Goal: Use online tool/utility: Utilize a website feature to perform a specific function

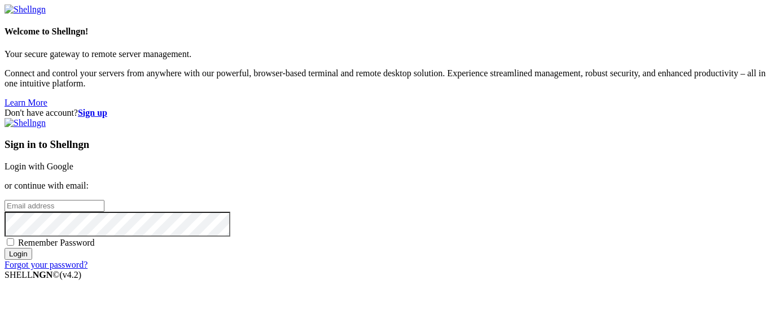
click at [73, 161] on link "Login with Google" at bounding box center [39, 166] width 69 height 10
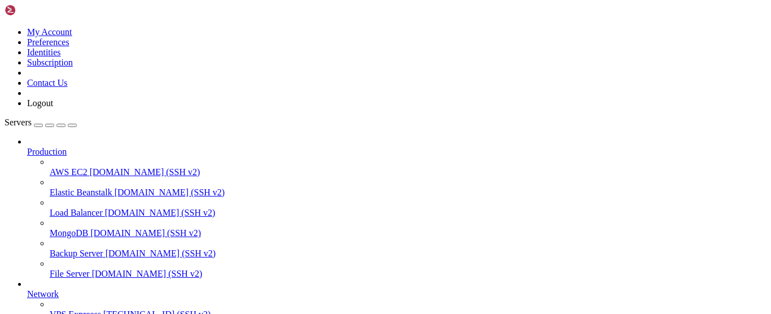
scroll to position [86, 0]
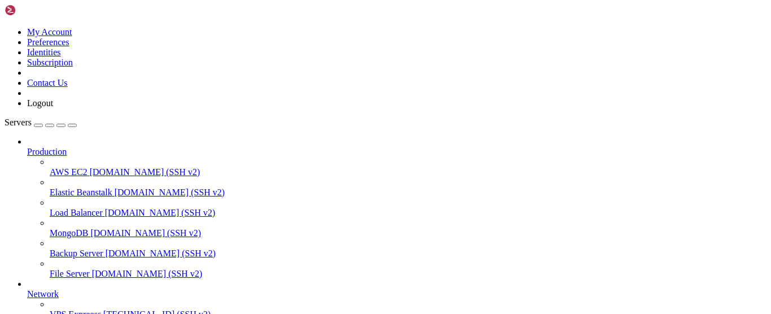
scroll to position [292, 0]
